Goal: Task Accomplishment & Management: Use online tool/utility

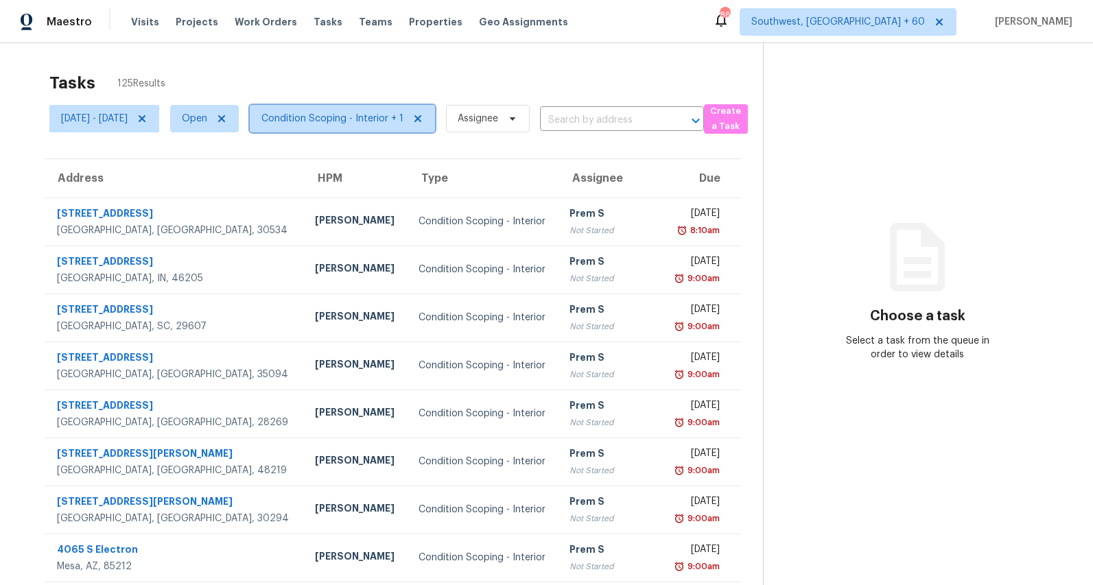
click at [403, 117] on span "Condition Scoping - Interior + 1" at bounding box center [332, 119] width 142 height 14
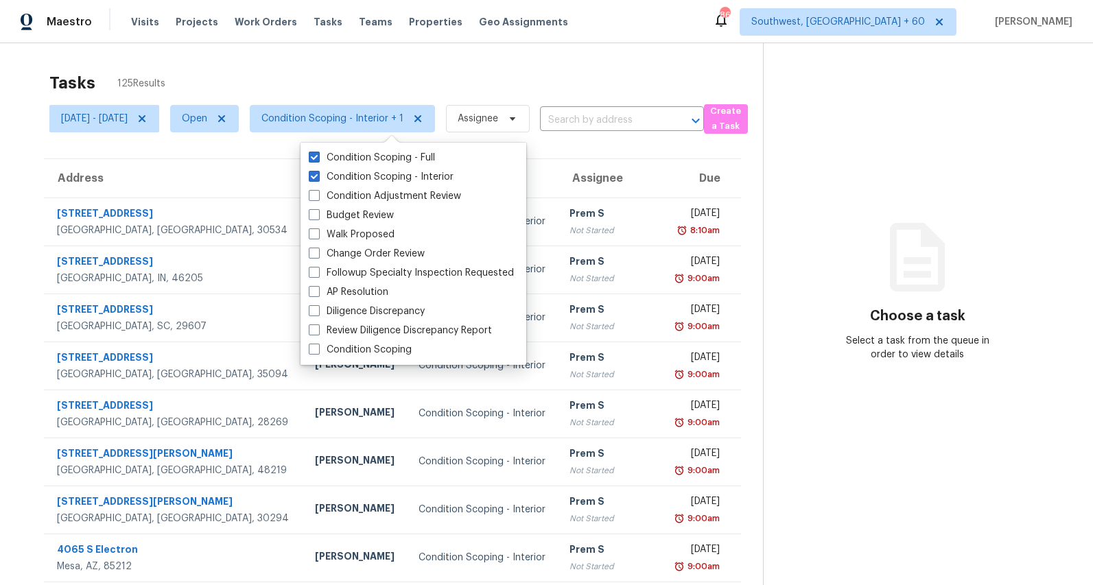
click at [406, 75] on div "Tasks 125 Results" at bounding box center [406, 83] width 714 height 36
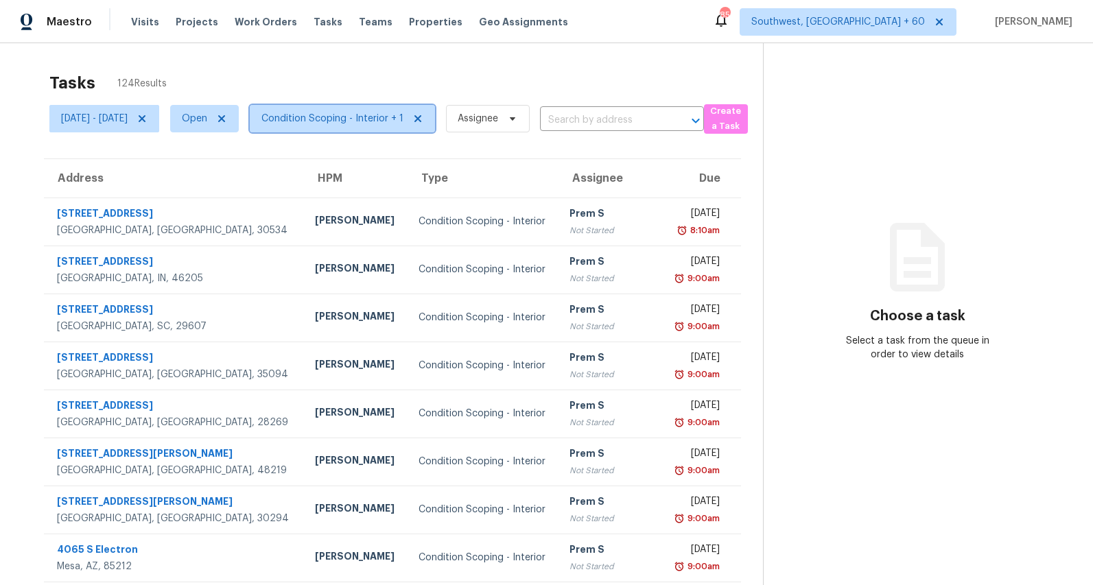
click at [363, 119] on span "Condition Scoping - Interior + 1" at bounding box center [332, 119] width 142 height 14
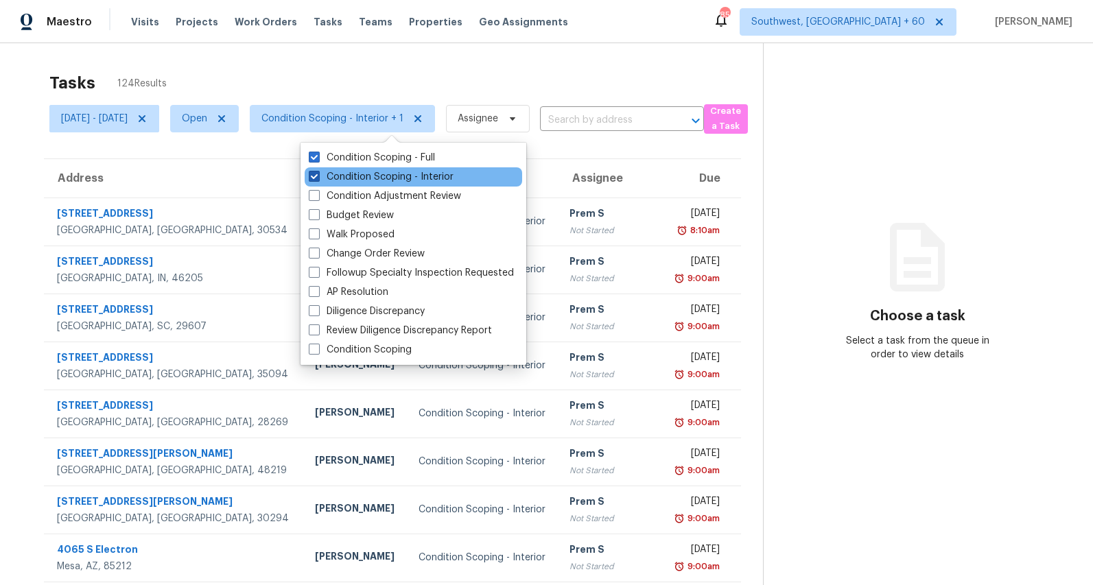
click at [369, 176] on label "Condition Scoping - Interior" at bounding box center [381, 177] width 145 height 14
click at [318, 176] on input "Condition Scoping - Interior" at bounding box center [313, 174] width 9 height 9
checkbox input "false"
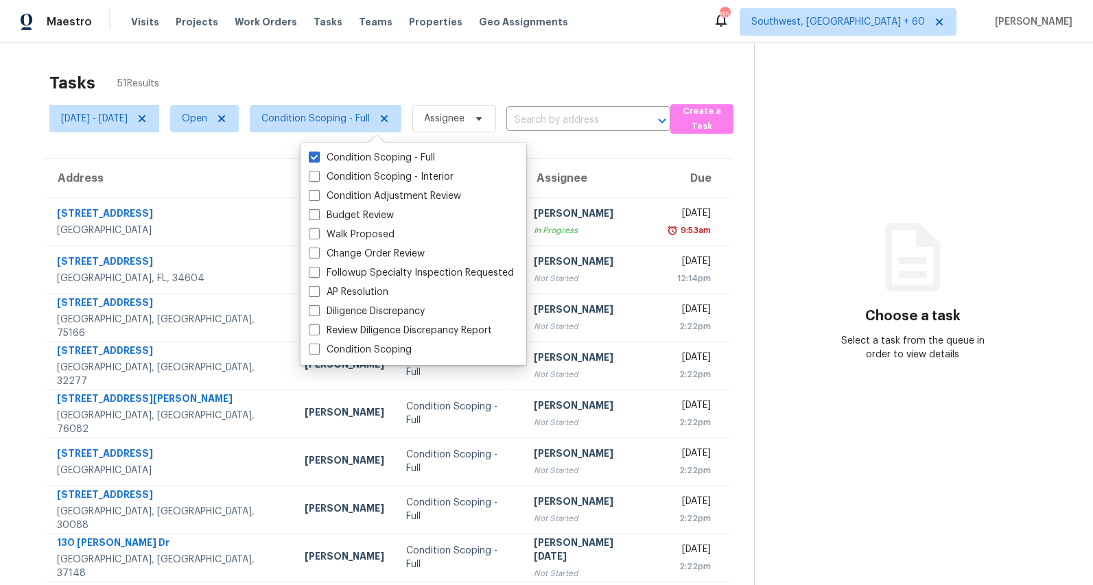
click at [296, 62] on div "Tasks 51 Results [DATE] - [DATE] Open Condition Scoping - Full Assignee ​ Creat…" at bounding box center [546, 379] width 1093 height 672
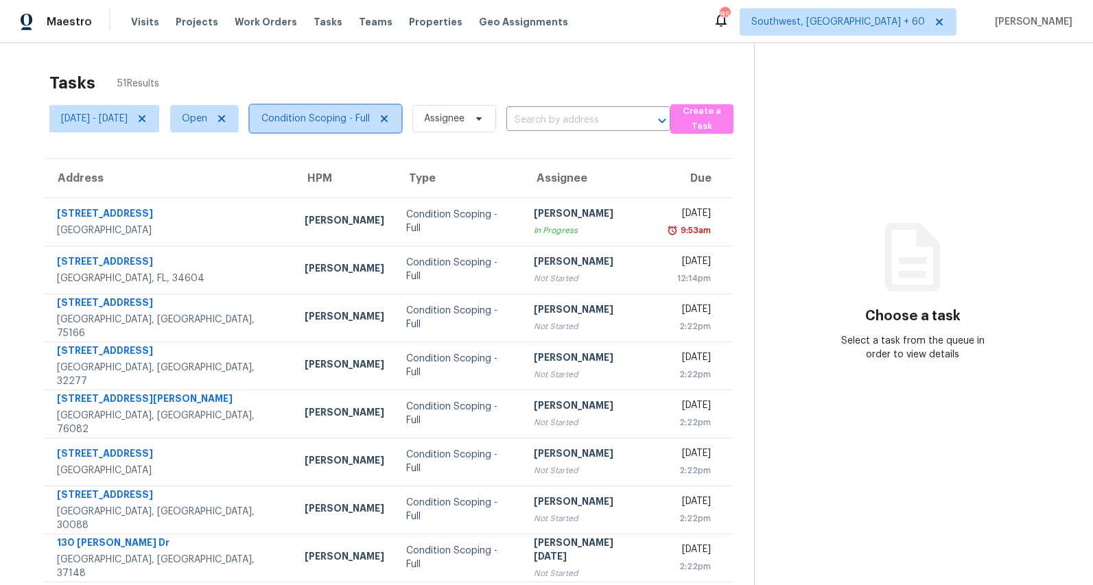
click at [368, 121] on span "Condition Scoping - Full" at bounding box center [315, 119] width 108 height 14
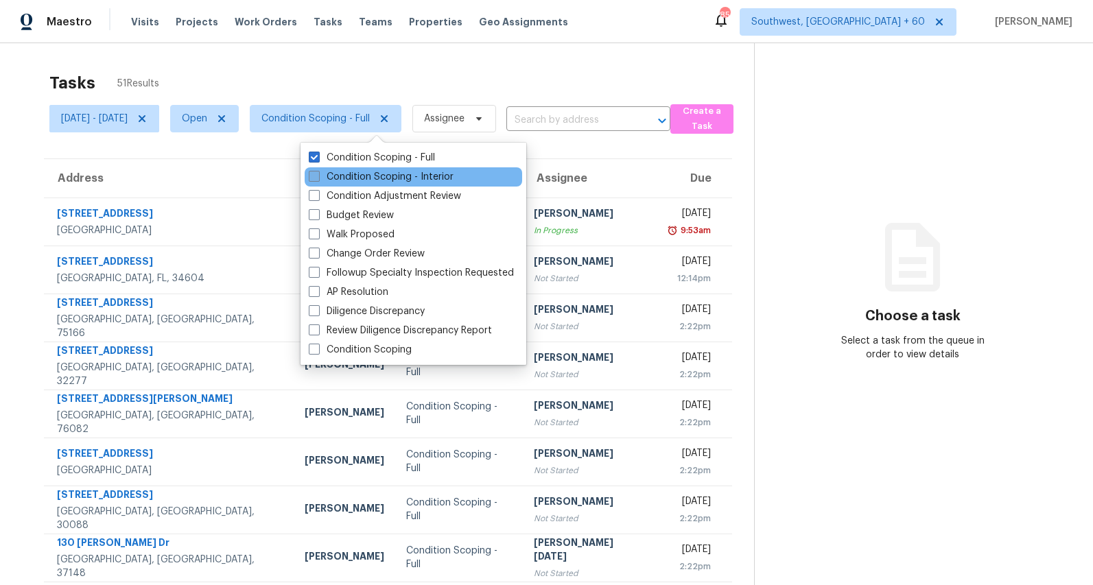
click at [355, 178] on label "Condition Scoping - Interior" at bounding box center [381, 177] width 145 height 14
click at [318, 178] on input "Condition Scoping - Interior" at bounding box center [313, 174] width 9 height 9
checkbox input "true"
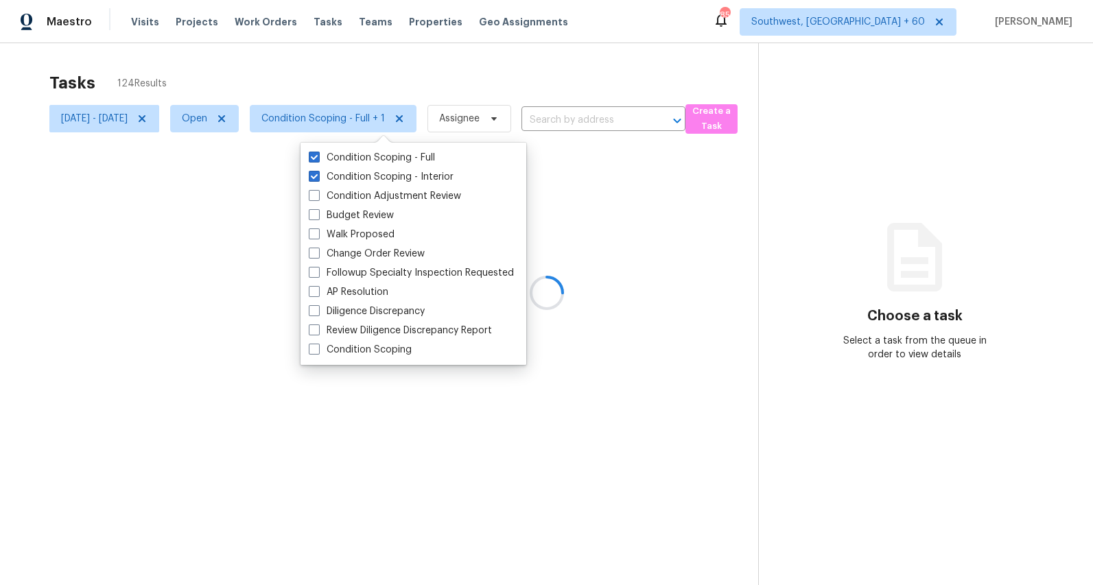
click at [296, 54] on div "Tasks 124 Results [DATE] - [DATE] Open Condition Scoping - Full + 1 Assignee ​ …" at bounding box center [546, 335] width 1093 height 585
